Goal: Use online tool/utility: Utilize a website feature to perform a specific function

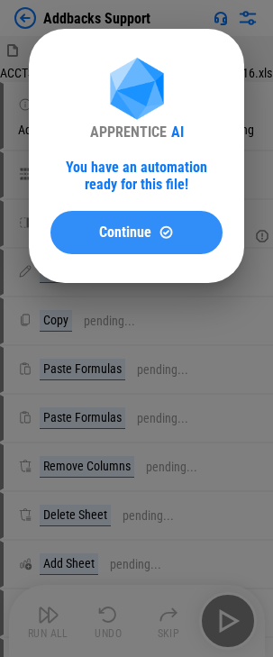
click at [105, 240] on span "Continue" at bounding box center [125, 232] width 52 height 14
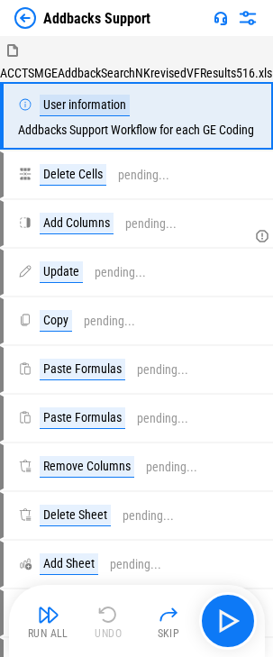
click at [46, 631] on div "Run All" at bounding box center [48, 634] width 41 height 11
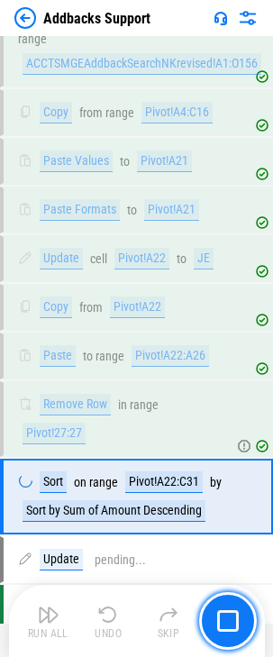
scroll to position [808, 0]
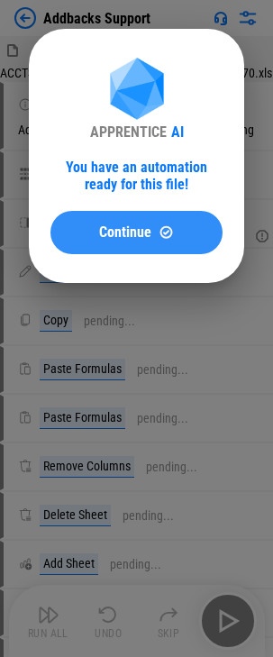
click at [137, 228] on span "Continue" at bounding box center [125, 232] width 52 height 14
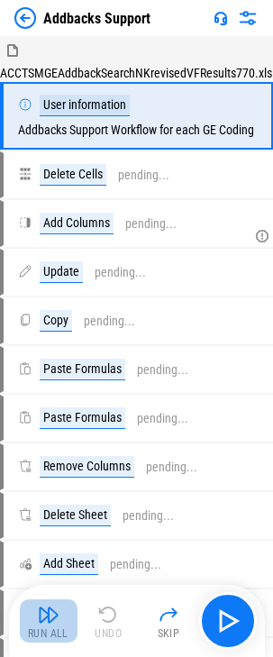
click at [48, 620] on img "button" at bounding box center [49, 615] width 22 height 22
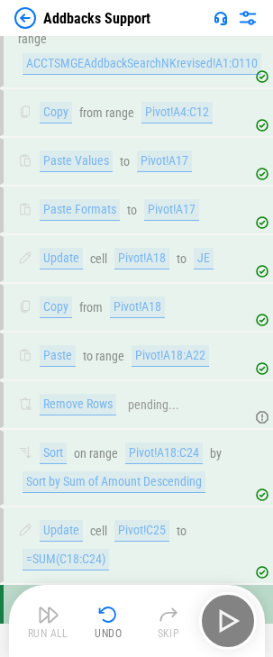
scroll to position [731, 0]
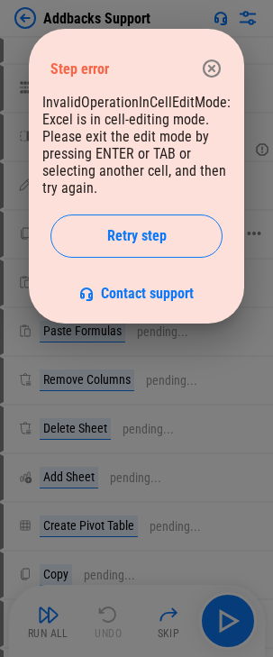
click at [118, 230] on span "Retry step" at bounding box center [137, 236] width 60 height 14
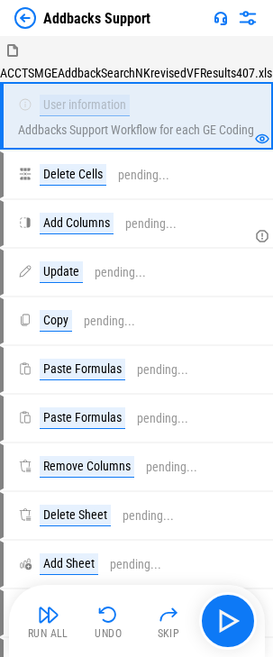
click at [53, 620] on img "button" at bounding box center [49, 615] width 22 height 22
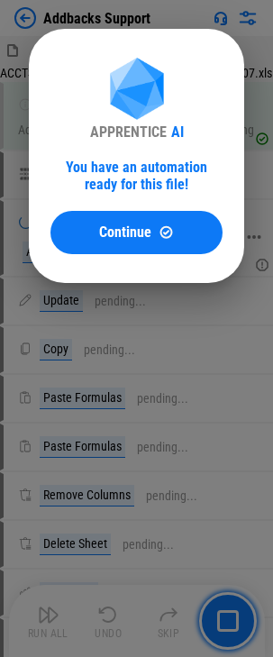
click at [153, 238] on button "Continue" at bounding box center [137, 232] width 172 height 43
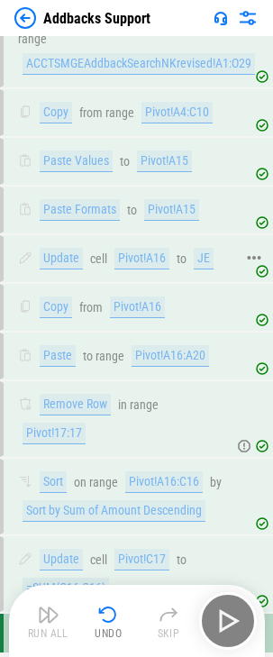
scroll to position [664, 0]
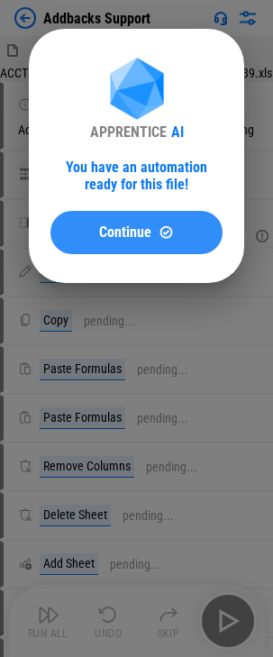
click at [122, 234] on span "Continue" at bounding box center [125, 232] width 52 height 14
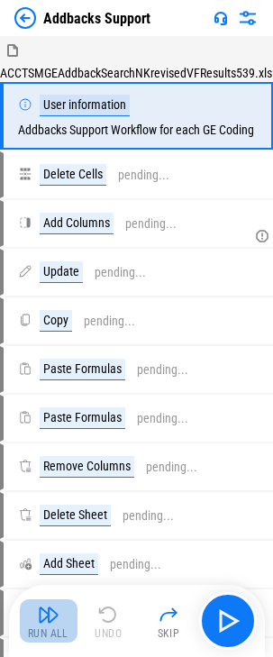
click at [37, 636] on div "Run All" at bounding box center [48, 634] width 41 height 11
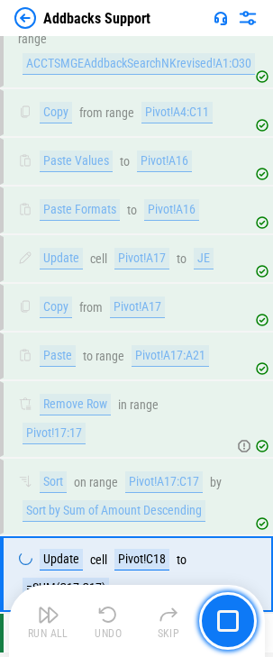
scroll to position [731, 0]
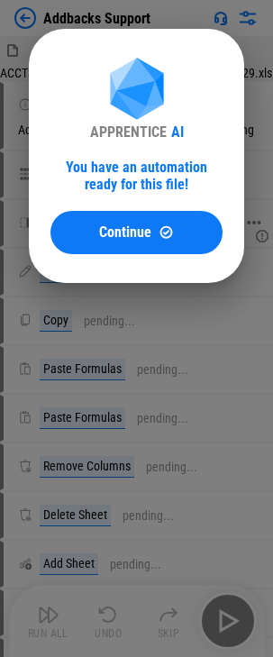
click at [165, 218] on button "Continue" at bounding box center [137, 232] width 172 height 43
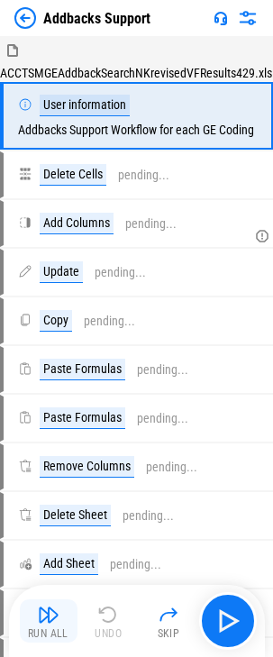
click at [38, 621] on img "button" at bounding box center [49, 615] width 22 height 22
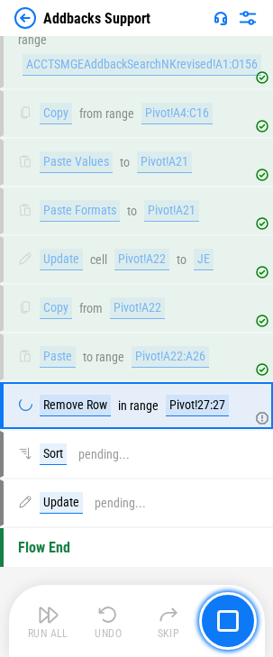
scroll to position [808, 0]
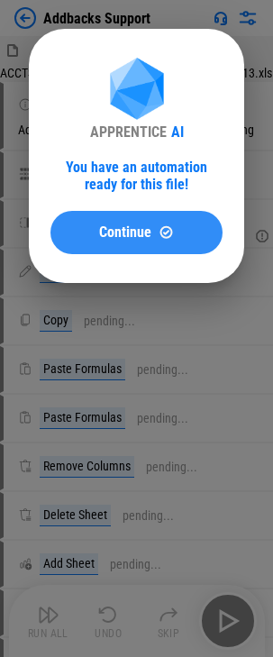
click at [121, 245] on button "Continue" at bounding box center [137, 232] width 172 height 43
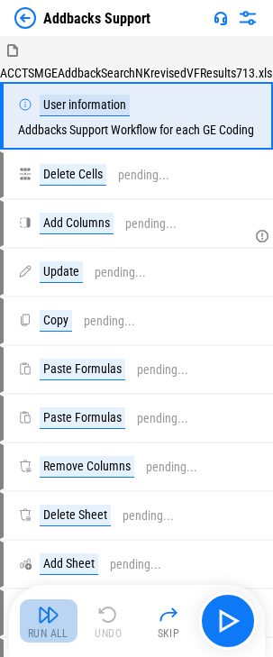
click at [63, 616] on button "Run All" at bounding box center [49, 621] width 58 height 43
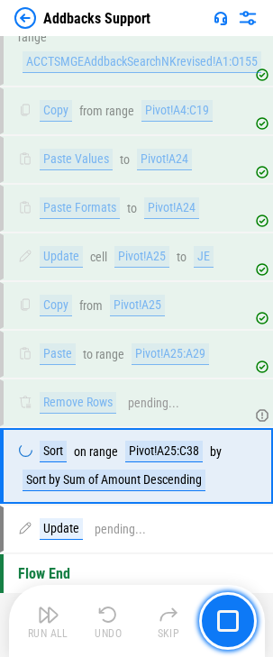
scroll to position [818, 0]
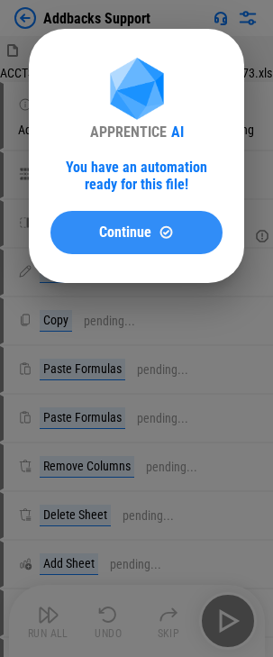
click at [116, 237] on span "Continue" at bounding box center [125, 232] width 52 height 14
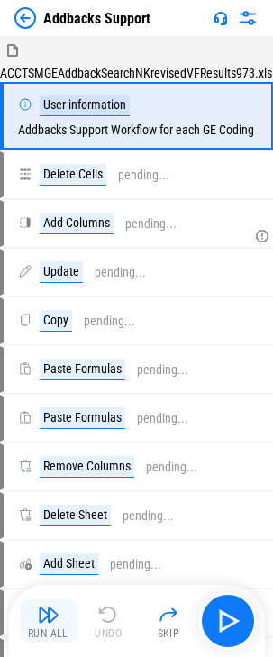
drag, startPoint x: 60, startPoint y: 596, endPoint x: 55, endPoint y: 607, distance: 11.7
click at [57, 606] on div "Run All Undo Skip" at bounding box center [139, 622] width 238 height 58
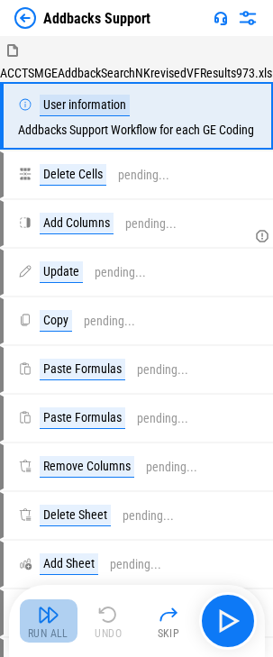
click at [54, 611] on img "button" at bounding box center [49, 615] width 22 height 22
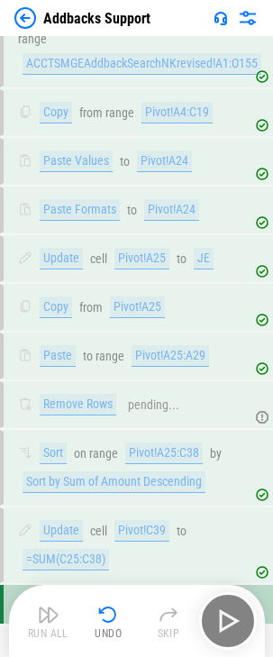
scroll to position [808, 0]
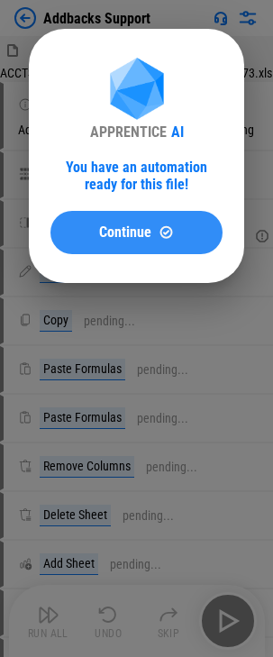
click at [142, 225] on button "Continue" at bounding box center [137, 232] width 172 height 43
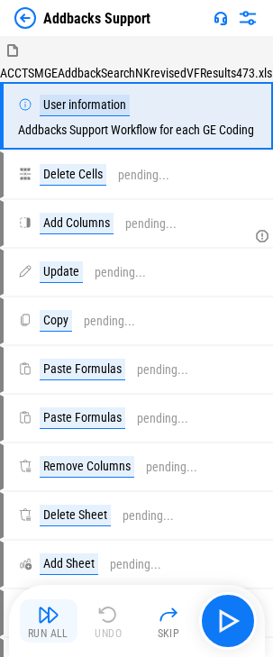
click at [45, 637] on div "Run All" at bounding box center [48, 634] width 41 height 11
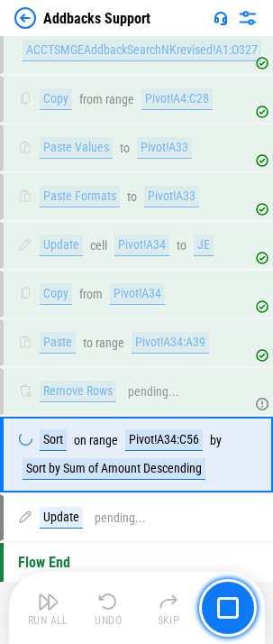
scroll to position [822, 0]
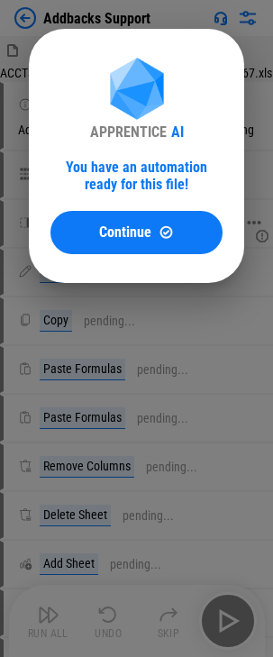
click at [93, 232] on div "Continue" at bounding box center [136, 232] width 129 height 15
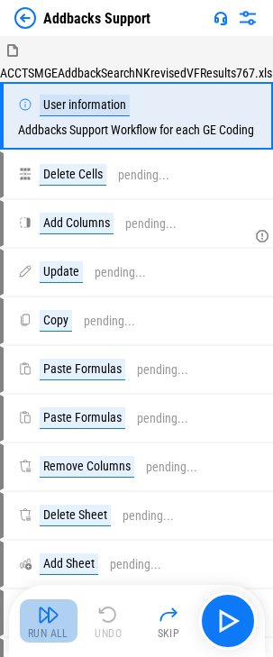
click at [54, 613] on img "button" at bounding box center [49, 615] width 22 height 22
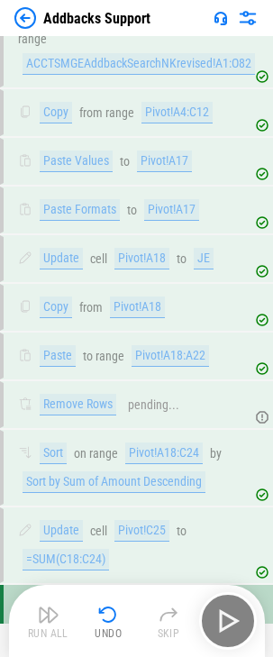
scroll to position [731, 0]
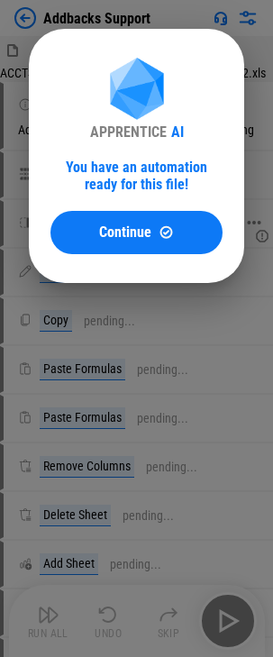
click at [180, 238] on div "Continue" at bounding box center [136, 232] width 129 height 15
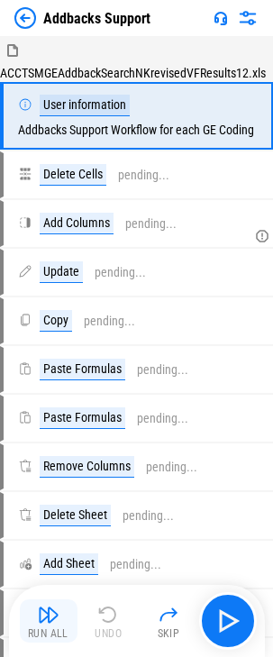
click at [42, 636] on div "Run All" at bounding box center [48, 634] width 41 height 11
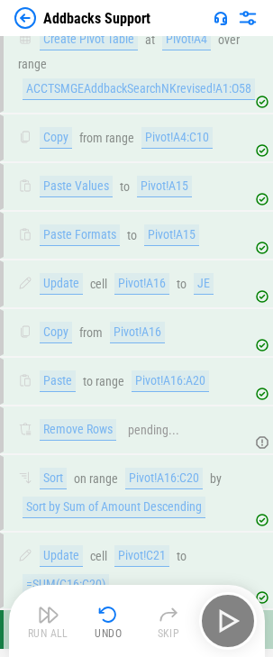
scroll to position [648, 0]
